Goal: Task Accomplishment & Management: Use online tool/utility

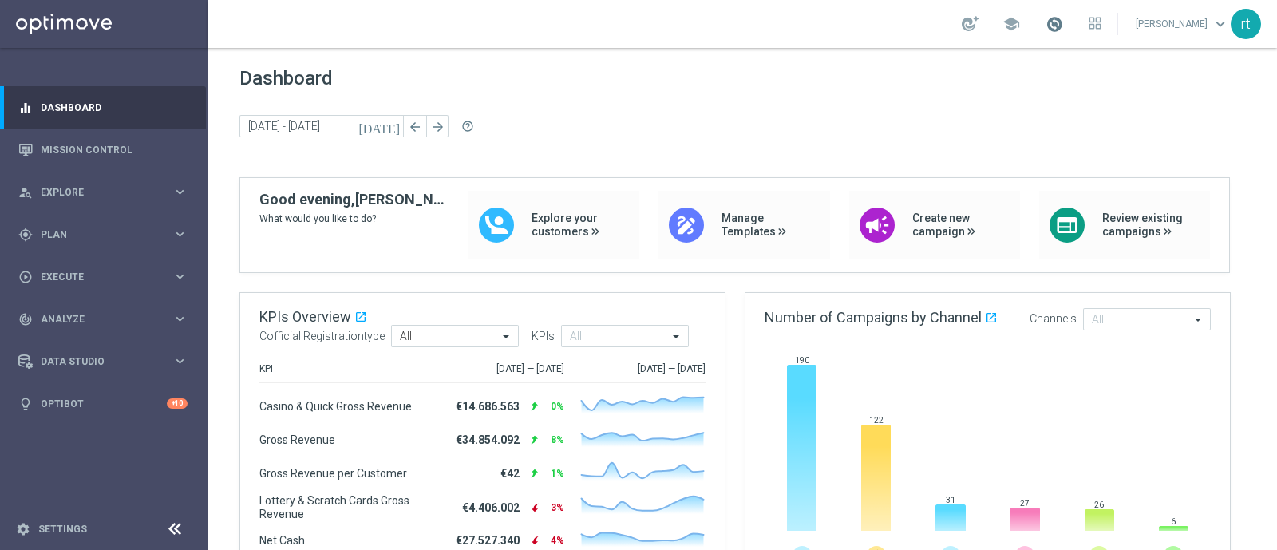
click at [1063, 25] on span at bounding box center [1055, 24] width 18 height 18
click at [615, 140] on div "Dashboard [DATE] [DATE] - [DATE] arrow_back arrow_forward help_outline" at bounding box center [742, 122] width 1006 height 110
click at [76, 155] on link "Mission Control" at bounding box center [114, 149] width 147 height 42
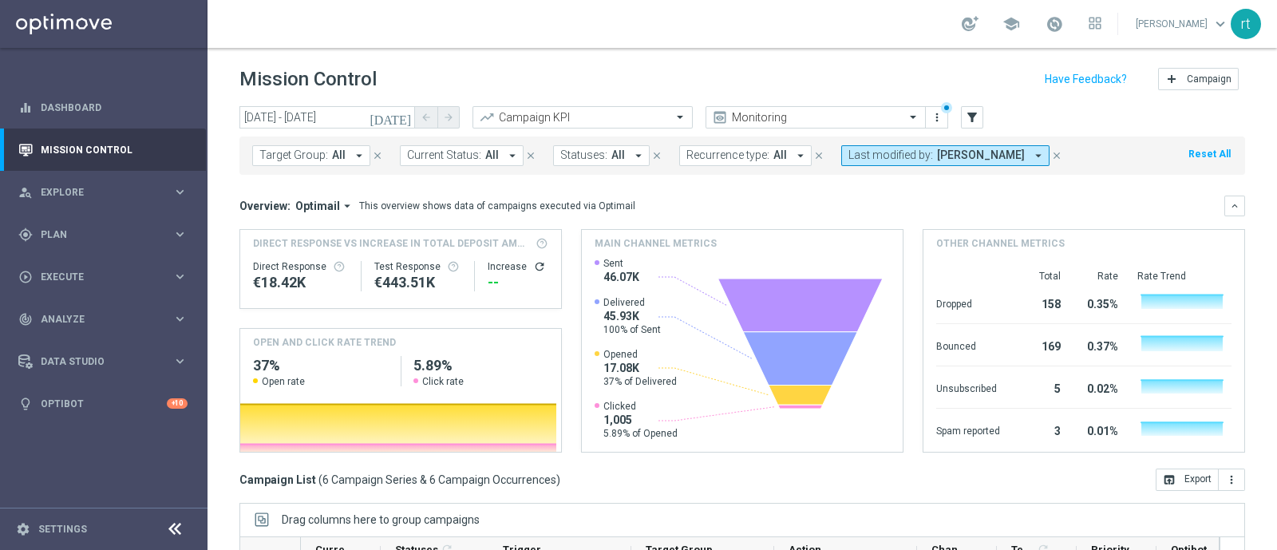
click at [1192, 159] on button "Reset All" at bounding box center [1209, 154] width 45 height 18
